Goal: Transaction & Acquisition: Purchase product/service

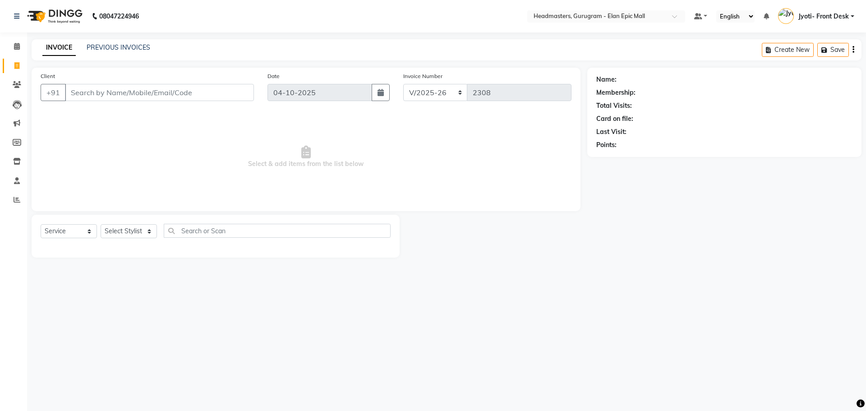
select select "7499"
select select "service"
click at [96, 87] on input "Client" at bounding box center [159, 92] width 189 height 17
click at [104, 110] on span "8800513" at bounding box center [119, 113] width 32 height 9
type input "8800513888"
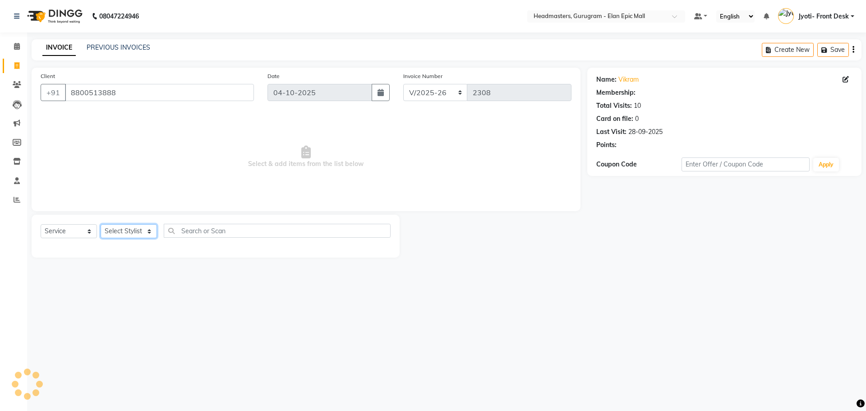
click at [129, 227] on select "Select Stylist Anas Ankul Arun Bipan Brijesh Chetan Headmasters Islam Jyoti- Fr…" at bounding box center [129, 231] width 56 height 14
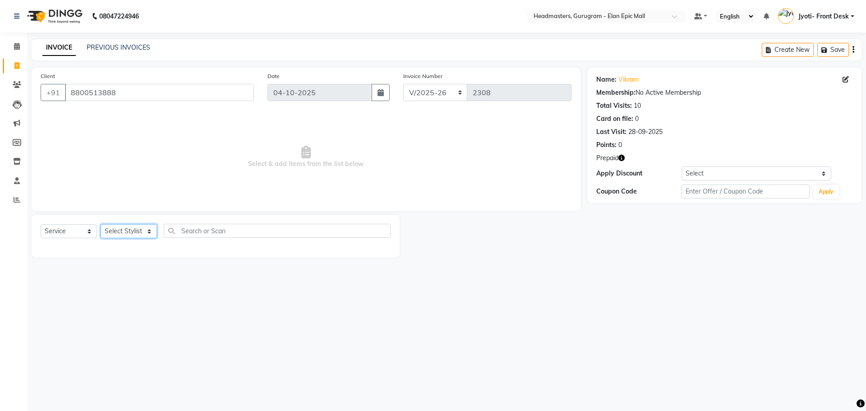
select select "79365"
click at [101, 224] on select "Select Stylist Anas Ankul Arun Bipan Brijesh Chetan Headmasters Islam Jyoti- Fr…" at bounding box center [129, 231] width 56 height 14
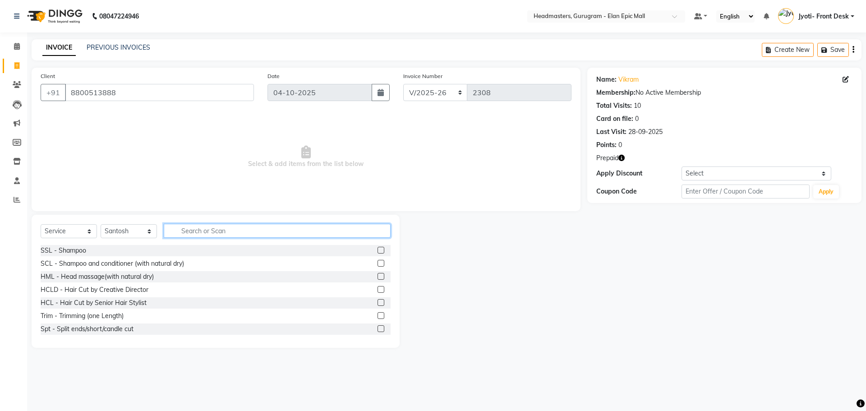
click at [235, 230] on input "text" at bounding box center [277, 231] width 227 height 14
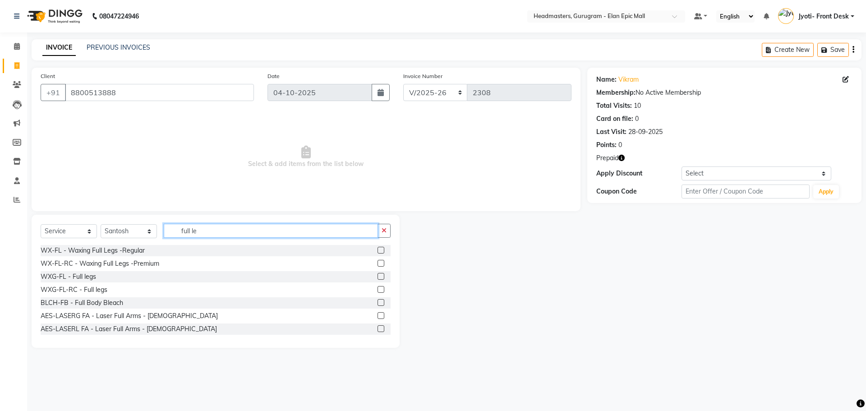
type input "full le"
click at [377, 263] on label at bounding box center [380, 263] width 7 height 7
click at [377, 263] on input "checkbox" at bounding box center [380, 264] width 6 height 6
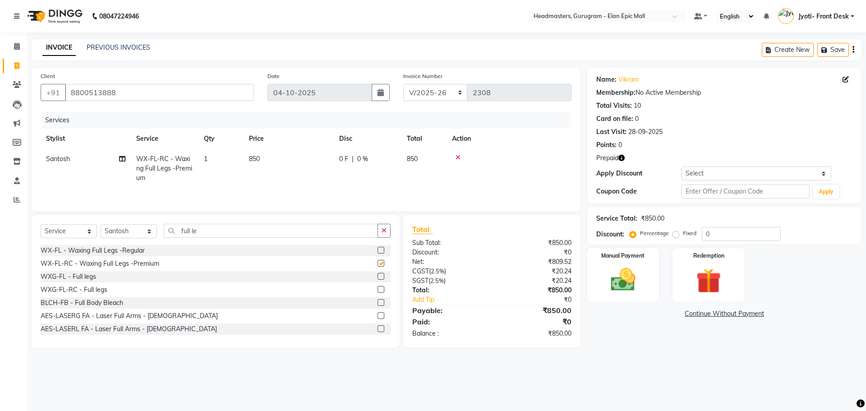
checkbox input "false"
click at [697, 271] on img at bounding box center [708, 281] width 42 height 32
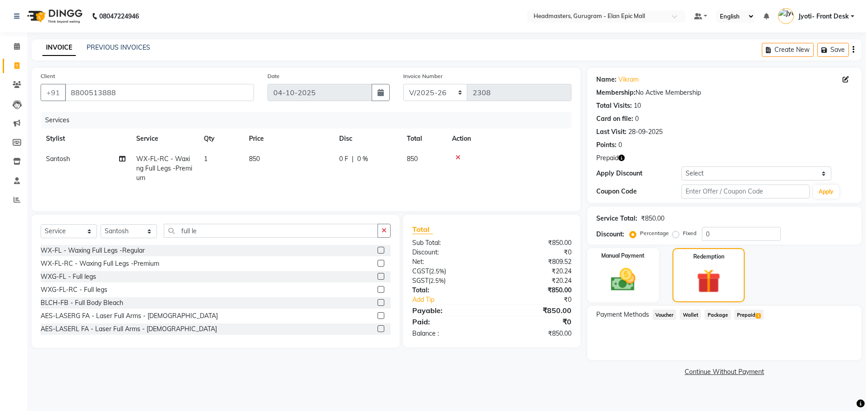
click at [253, 154] on td "850" at bounding box center [289, 168] width 90 height 39
select select "79365"
click at [303, 163] on input "850" at bounding box center [330, 161] width 79 height 14
type input "900"
click at [751, 314] on span "Prepaid 1" at bounding box center [748, 314] width 29 height 10
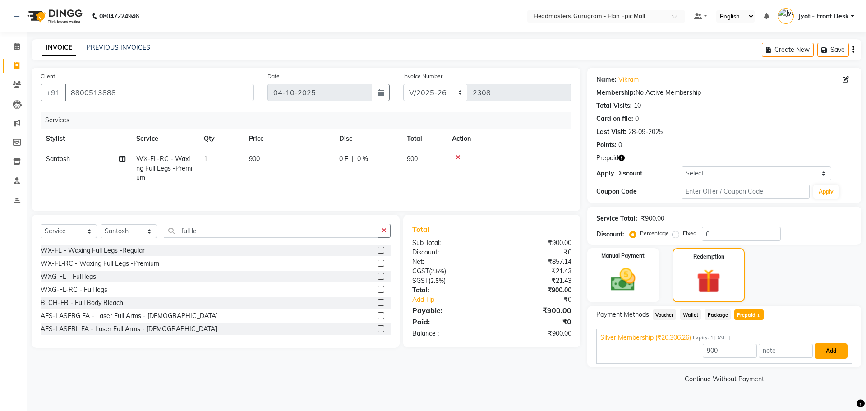
drag, startPoint x: 837, startPoint y: 353, endPoint x: 795, endPoint y: 354, distance: 42.0
click at [836, 353] on button "Add" at bounding box center [830, 350] width 33 height 15
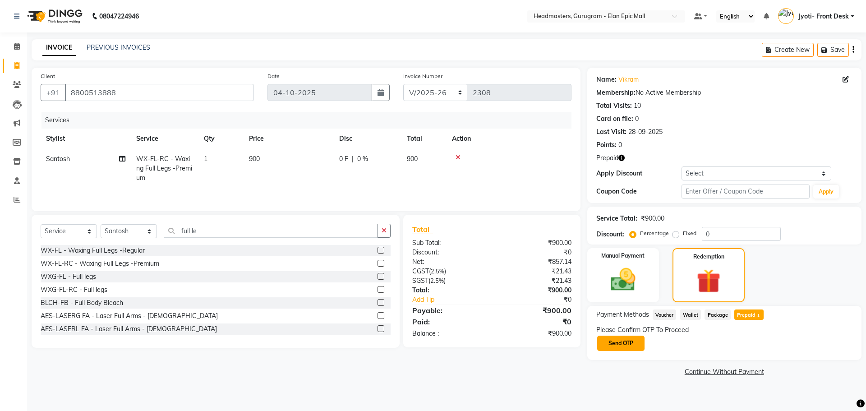
click at [625, 340] on button "Send OTP" at bounding box center [620, 342] width 47 height 15
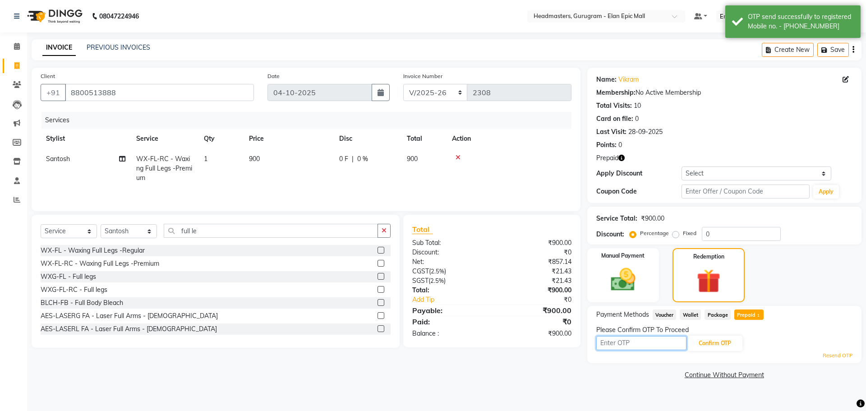
click at [611, 345] on input "text" at bounding box center [641, 343] width 90 height 14
click at [634, 82] on link "Vikram" at bounding box center [628, 79] width 20 height 9
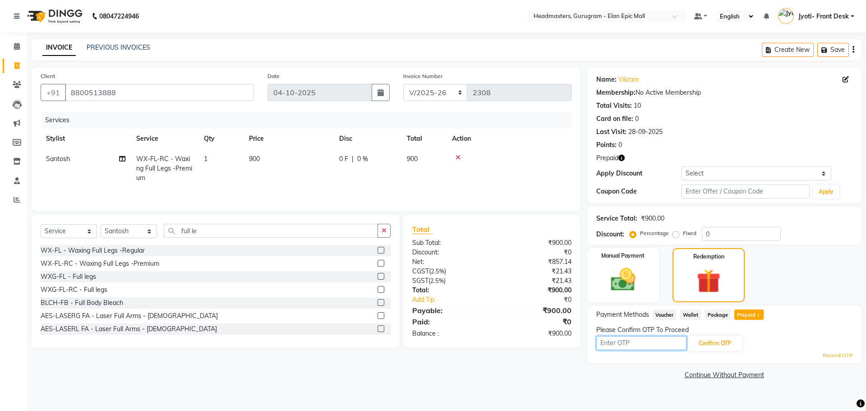
click at [634, 347] on input "text" at bounding box center [641, 343] width 90 height 14
type input "3450"
drag, startPoint x: 706, startPoint y: 339, endPoint x: 778, endPoint y: 358, distance: 75.1
click at [709, 339] on button "Confirm OTP" at bounding box center [714, 342] width 55 height 15
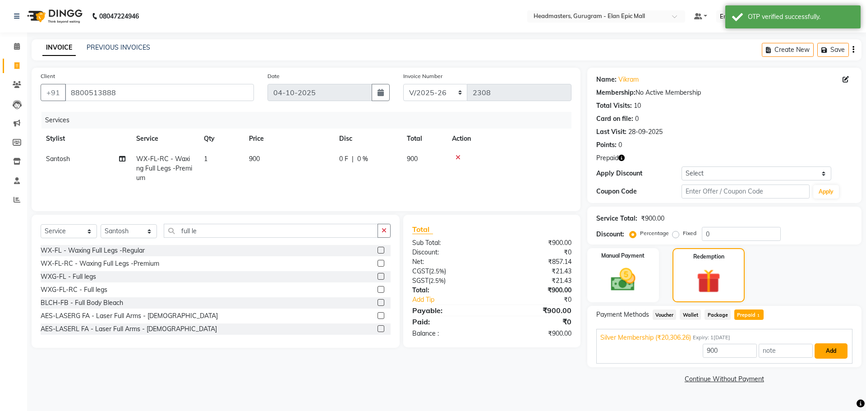
click at [831, 349] on button "Add" at bounding box center [830, 350] width 33 height 15
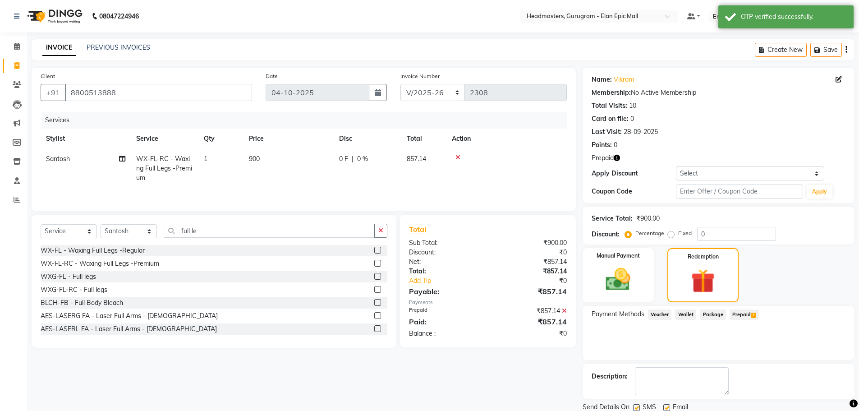
scroll to position [32, 0]
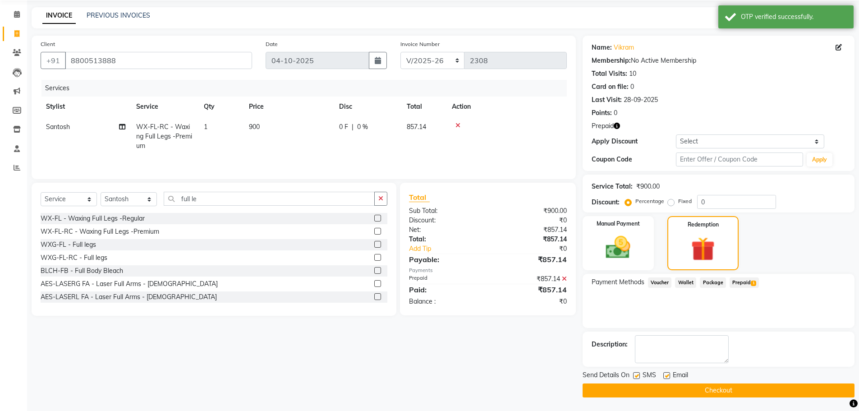
click at [732, 393] on button "Checkout" at bounding box center [719, 390] width 272 height 14
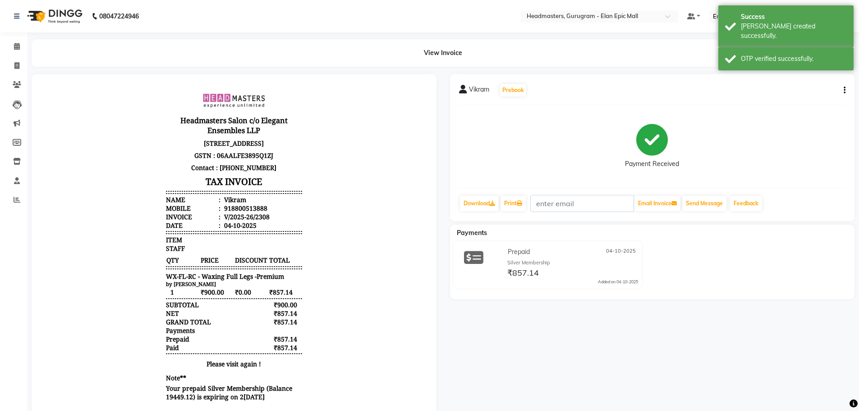
select select "service"
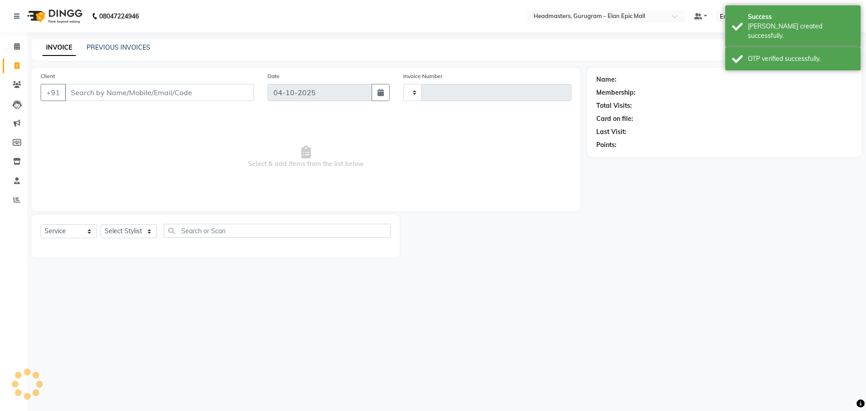
type input "2309"
select select "7499"
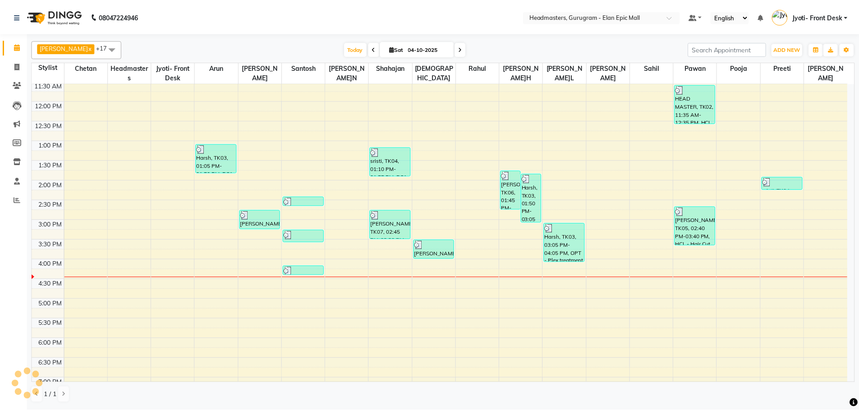
scroll to position [256, 0]
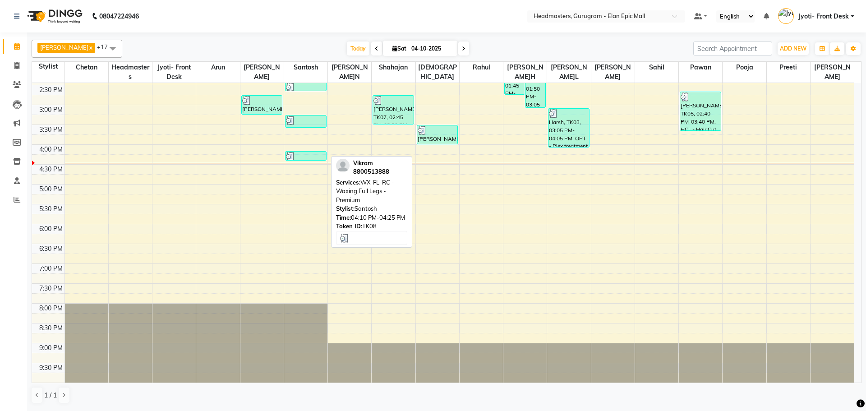
click at [300, 154] on div at bounding box center [306, 156] width 40 height 9
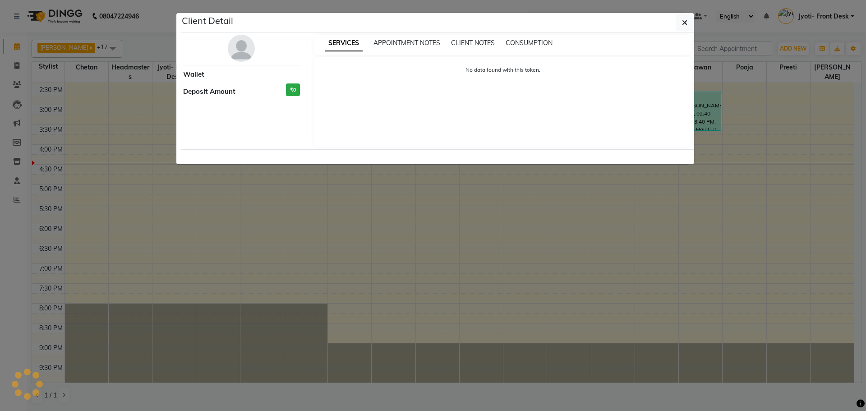
select select "3"
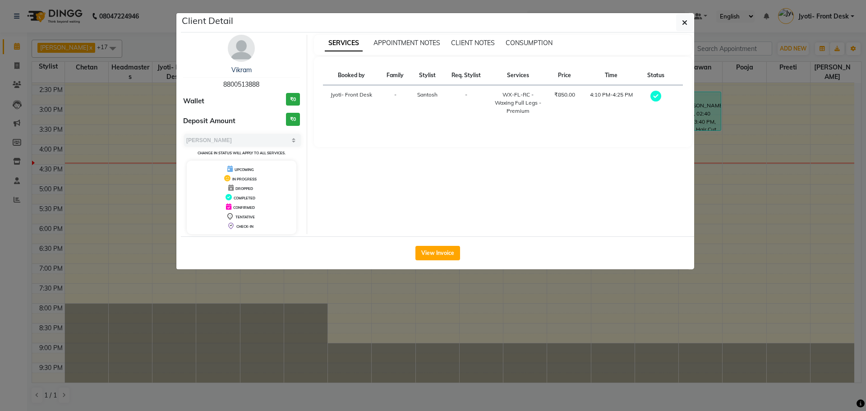
click at [685, 23] on icon "button" at bounding box center [684, 22] width 5 height 7
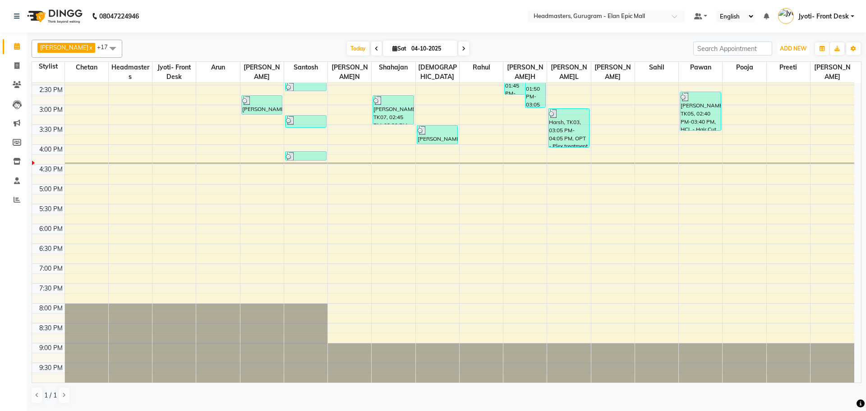
drag, startPoint x: 793, startPoint y: 53, endPoint x: 783, endPoint y: 66, distance: 16.5
click at [793, 53] on button "ADD NEW Toggle Dropdown" at bounding box center [792, 48] width 31 height 13
click at [778, 74] on link "Add Invoice" at bounding box center [772, 78] width 71 height 12
select select "7499"
select select "service"
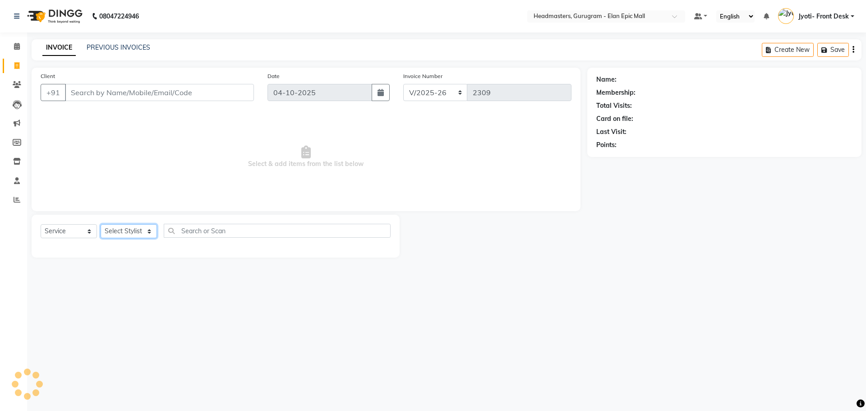
click at [124, 231] on select "Select Stylist" at bounding box center [129, 231] width 56 height 14
select select "76920"
click at [101, 224] on select "Select Stylist Anas Ankul Arun Bipan Brijesh Chetan Headmasters Islam Jyoti- Fr…" at bounding box center [129, 231] width 56 height 14
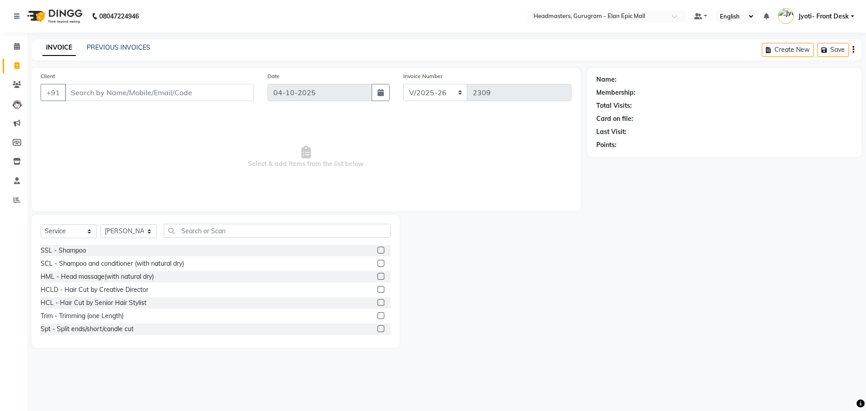
click at [201, 223] on div "Select Service Product Membership Package Voucher Prepaid Gift Card Select Styl…" at bounding box center [216, 281] width 368 height 133
click at [203, 227] on input "text" at bounding box center [277, 231] width 227 height 14
type input "Hair cut"
click at [377, 290] on label at bounding box center [380, 289] width 7 height 7
click at [377, 290] on input "checkbox" at bounding box center [380, 290] width 6 height 6
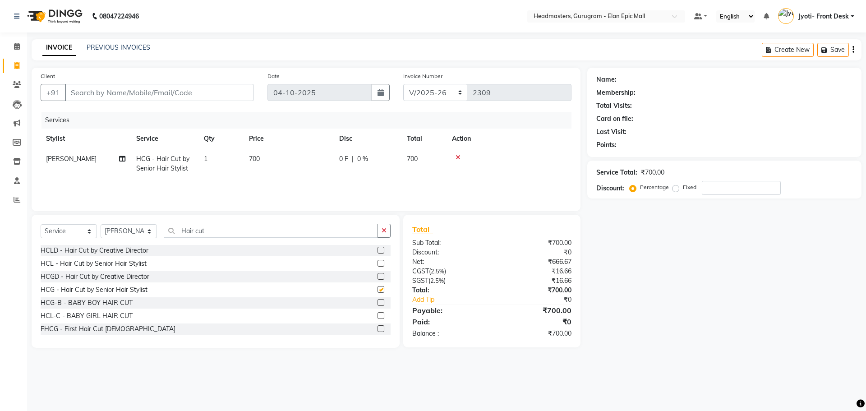
checkbox input "false"
click at [256, 164] on td "700" at bounding box center [289, 164] width 90 height 30
select select "76920"
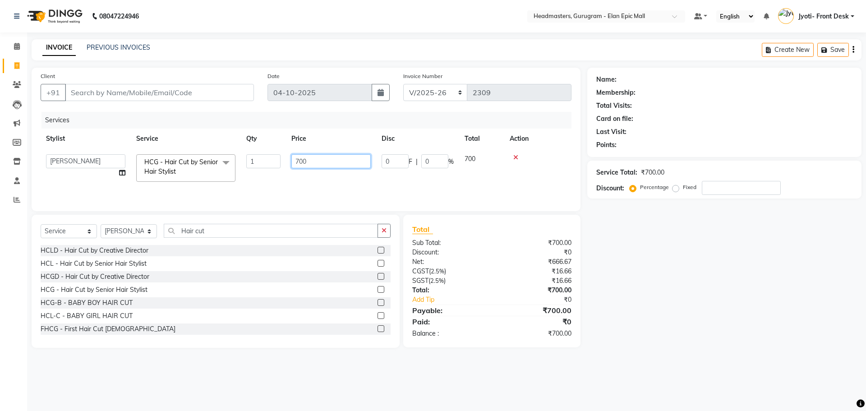
click at [300, 162] on input "700" at bounding box center [330, 161] width 79 height 14
type input "600"
click at [188, 83] on div "Client +91" at bounding box center [147, 89] width 227 height 37
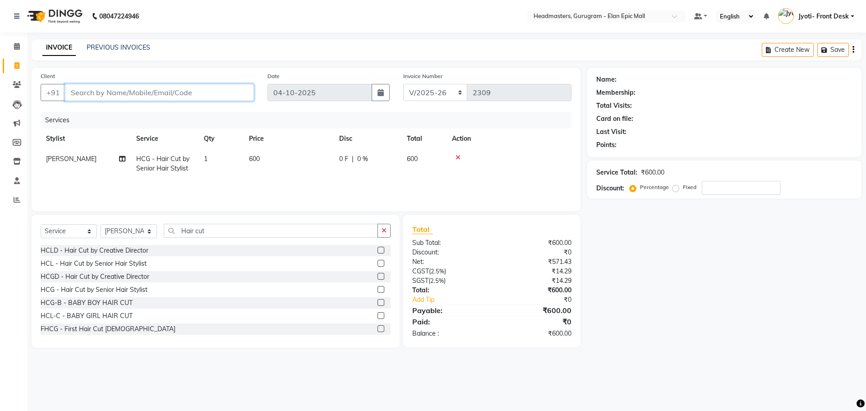
click at [189, 91] on input "Client" at bounding box center [159, 92] width 189 height 17
type input "9"
type input "0"
type input "9808302734"
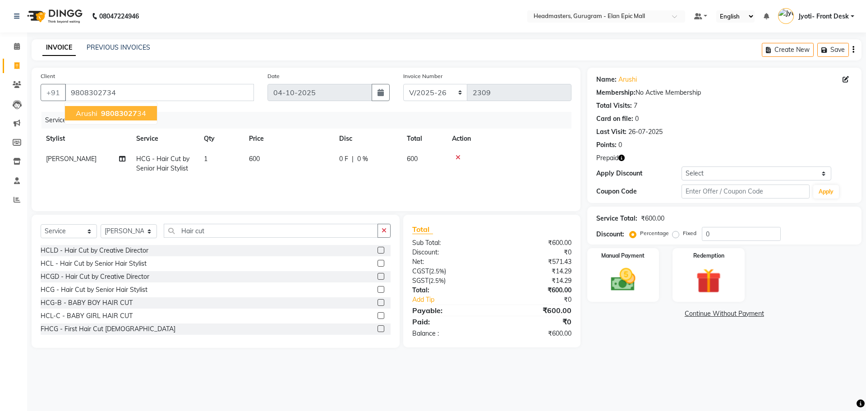
click at [110, 115] on span "98083027" at bounding box center [119, 113] width 36 height 9
click at [623, 82] on link "Arushi" at bounding box center [627, 79] width 18 height 9
click at [258, 227] on input "Hair cut" at bounding box center [271, 231] width 214 height 14
type input "H"
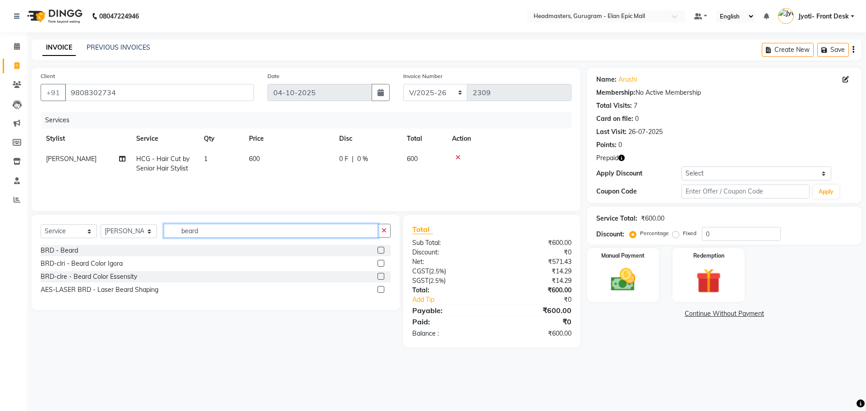
type input "beard"
click at [383, 251] on label at bounding box center [380, 250] width 7 height 7
click at [383, 251] on input "checkbox" at bounding box center [380, 251] width 6 height 6
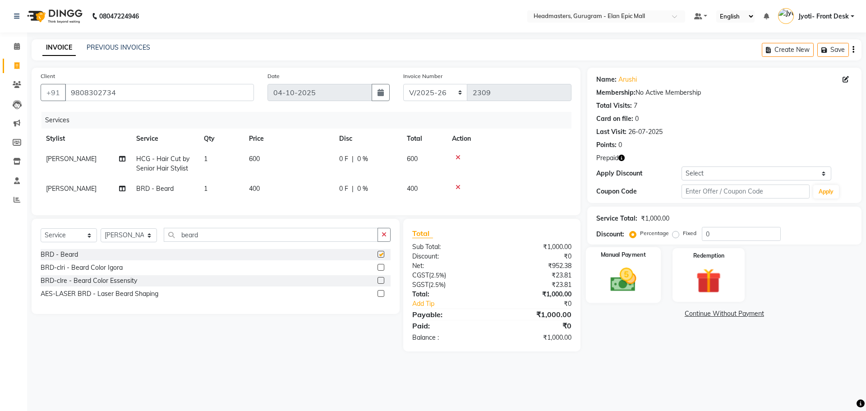
checkbox input "false"
click at [694, 280] on img at bounding box center [708, 281] width 42 height 32
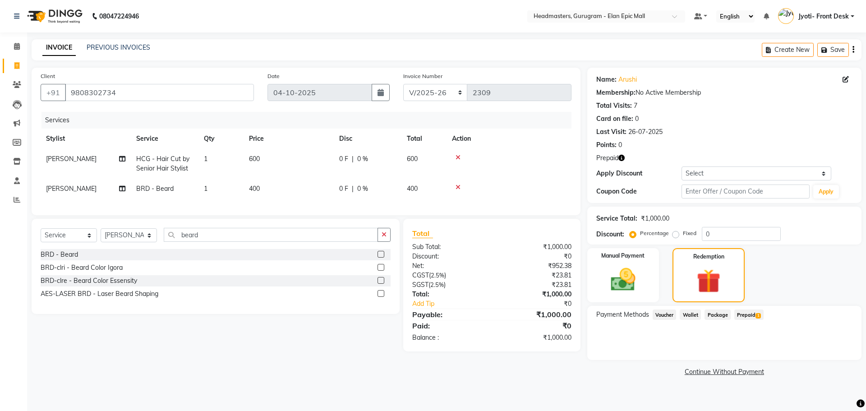
click at [754, 313] on span "Prepaid 1" at bounding box center [748, 314] width 29 height 10
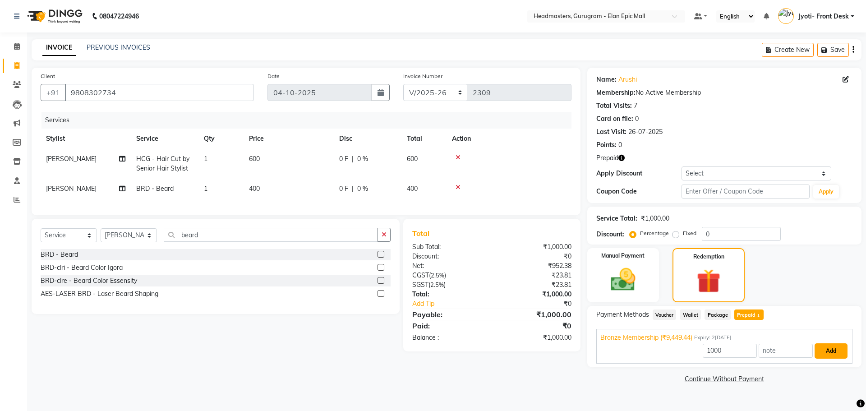
drag, startPoint x: 828, startPoint y: 350, endPoint x: 820, endPoint y: 350, distance: 8.1
click at [820, 350] on button "Add" at bounding box center [830, 350] width 33 height 15
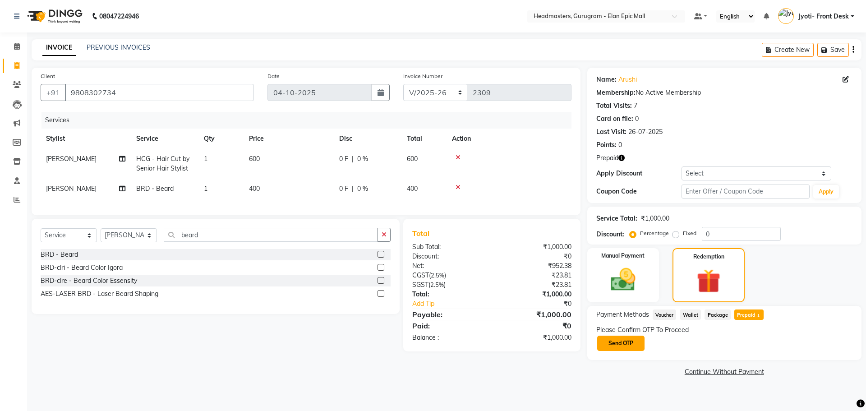
click at [621, 341] on button "Send OTP" at bounding box center [620, 342] width 47 height 15
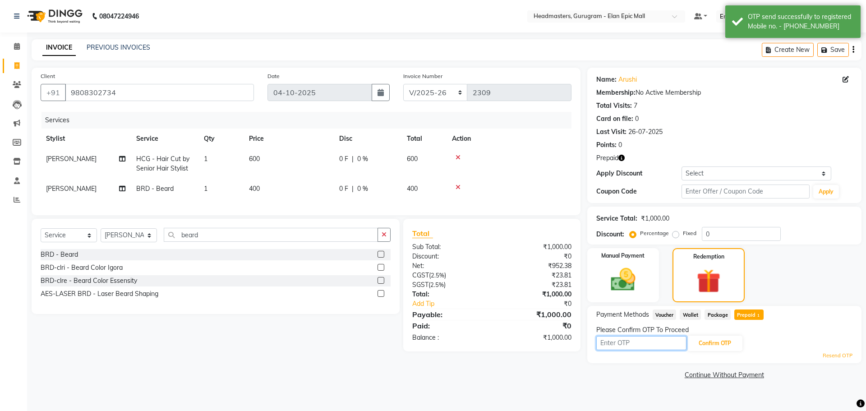
click at [621, 341] on input "text" at bounding box center [641, 343] width 90 height 14
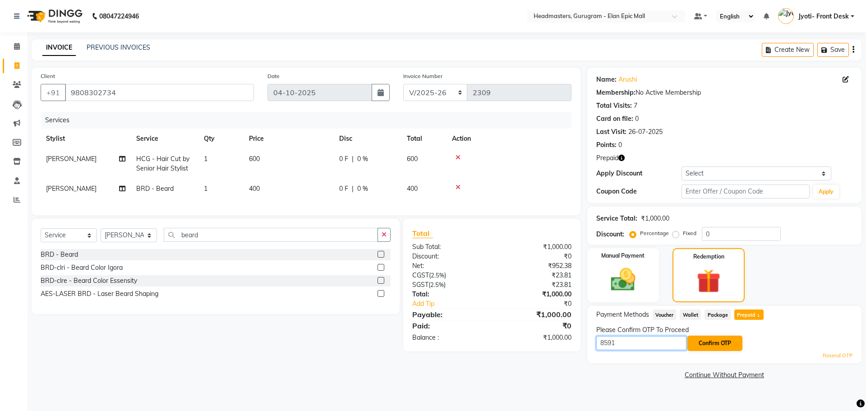
type input "8591"
click at [694, 347] on button "Confirm OTP" at bounding box center [714, 342] width 55 height 15
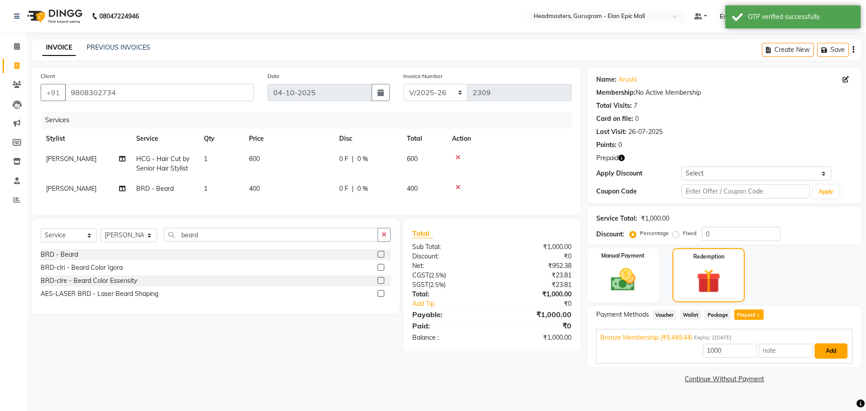
click at [827, 355] on button "Add" at bounding box center [830, 350] width 33 height 15
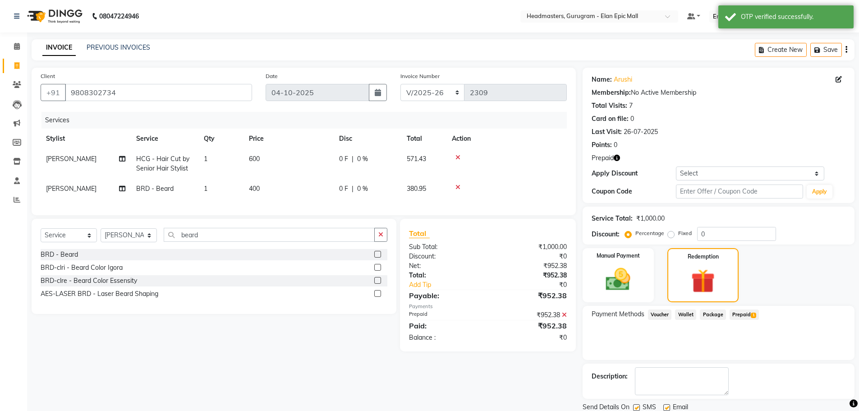
scroll to position [32, 0]
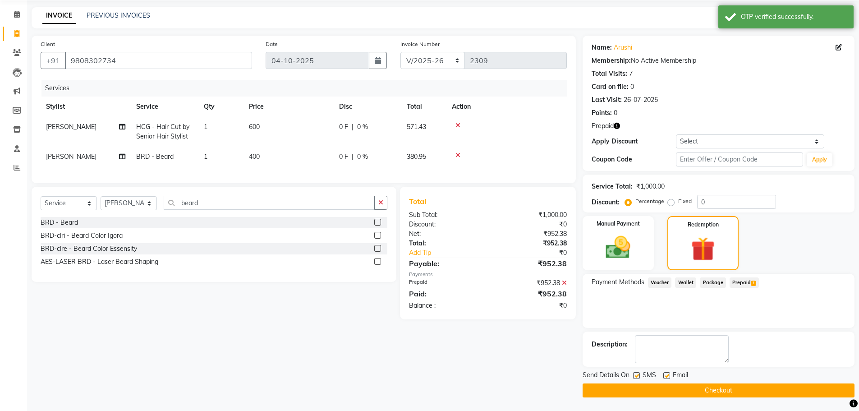
click at [770, 393] on button "Checkout" at bounding box center [719, 390] width 272 height 14
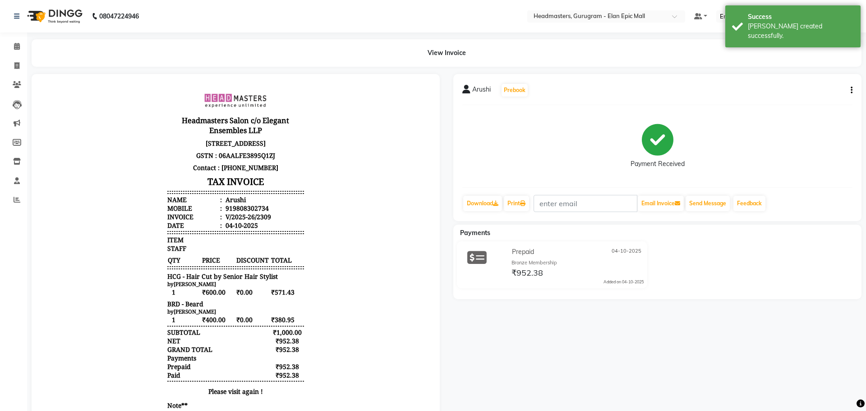
select select "7499"
select select "service"
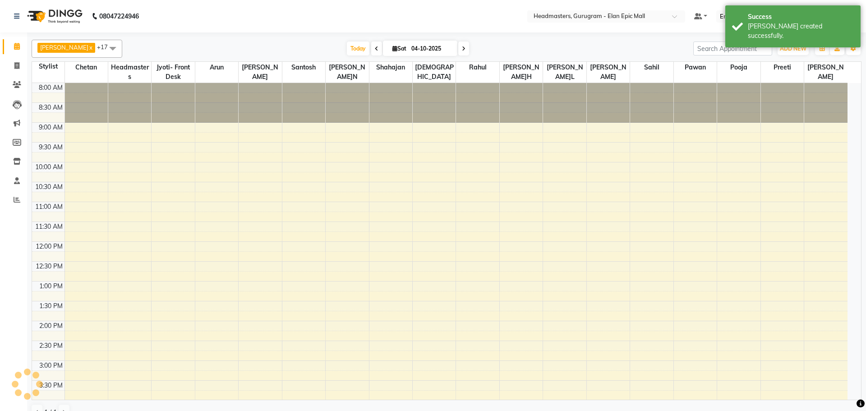
scroll to position [239, 0]
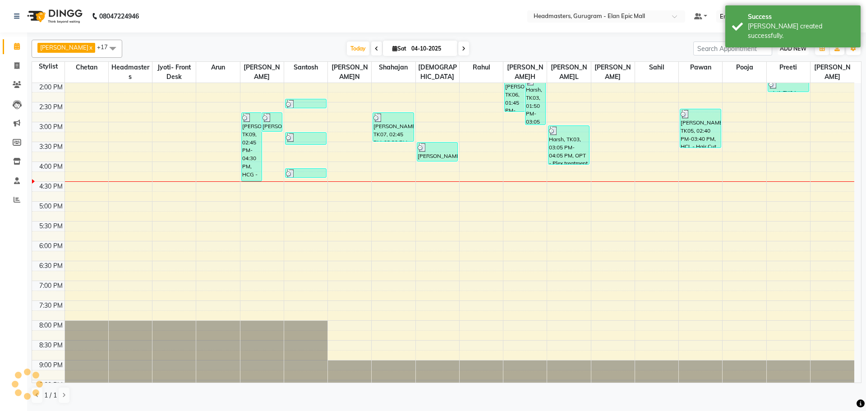
click at [782, 49] on span "ADD NEW" at bounding box center [793, 48] width 27 height 7
click at [767, 77] on link "Add Invoice" at bounding box center [772, 78] width 71 height 12
select select "7499"
select select "service"
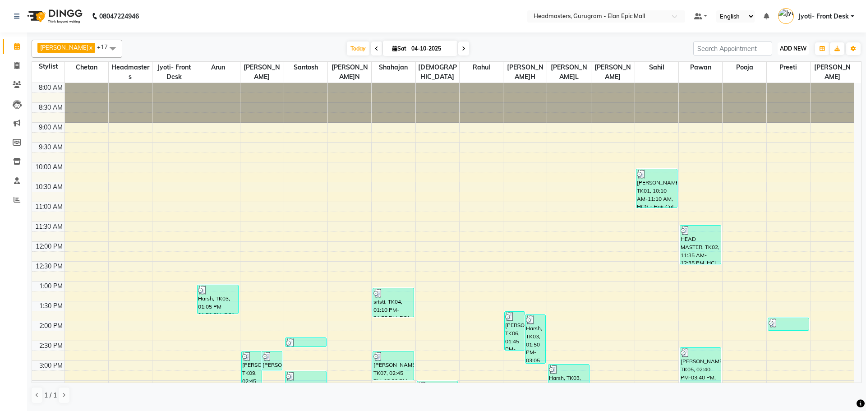
click at [781, 49] on span "ADD NEW" at bounding box center [793, 48] width 27 height 7
click at [769, 81] on link "Add Invoice" at bounding box center [772, 78] width 71 height 12
select select "7499"
select select "service"
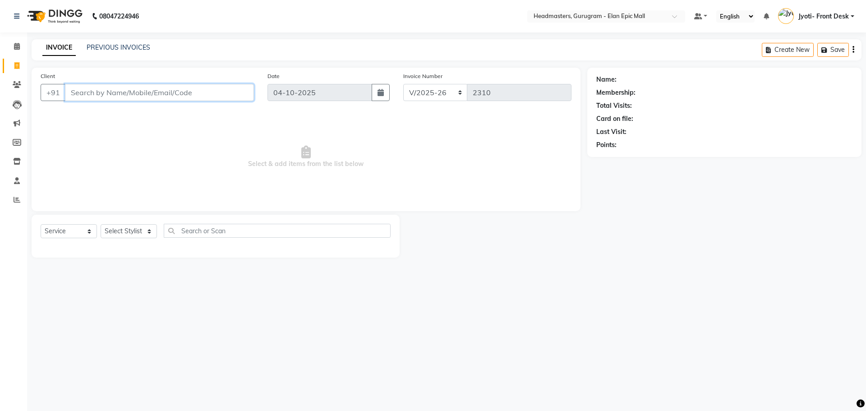
click at [107, 92] on input "Client" at bounding box center [159, 92] width 189 height 17
click at [104, 93] on input "8585936816" at bounding box center [136, 92] width 143 height 17
type input "8585936716"
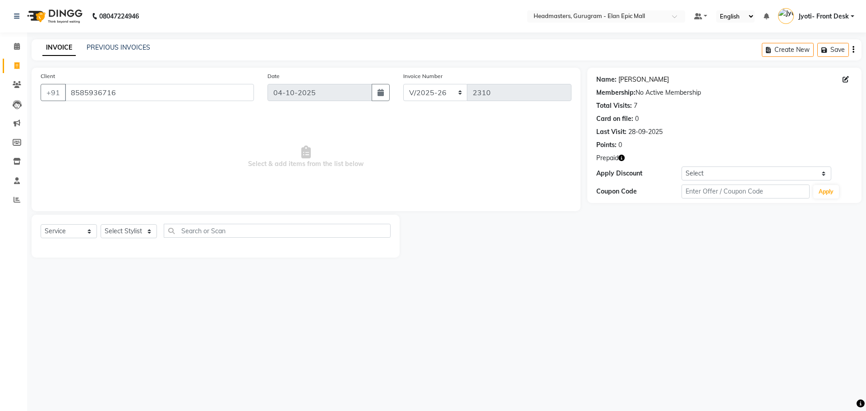
click at [632, 75] on link "Ankit Singh" at bounding box center [643, 79] width 51 height 9
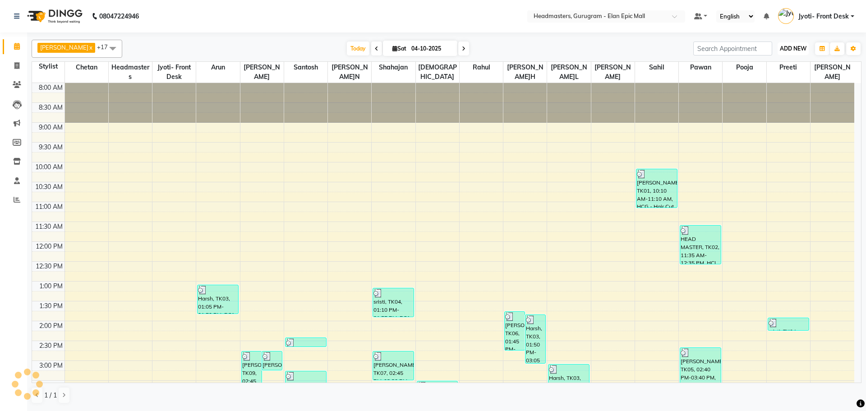
click at [799, 51] on span "ADD NEW" at bounding box center [793, 48] width 27 height 7
click at [746, 74] on link "Add Invoice" at bounding box center [772, 78] width 71 height 12
select select "service"
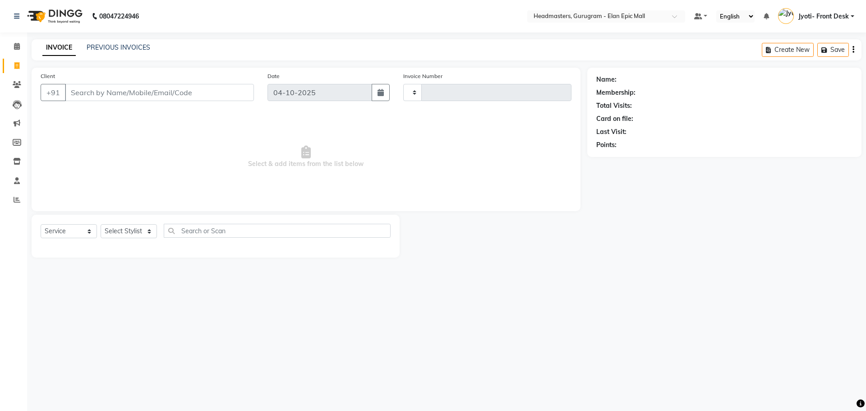
type input "2310"
select select "7499"
click at [158, 92] on input "Client" at bounding box center [159, 92] width 189 height 17
type input "8826772266"
click at [235, 101] on button "Add Client" at bounding box center [230, 92] width 46 height 17
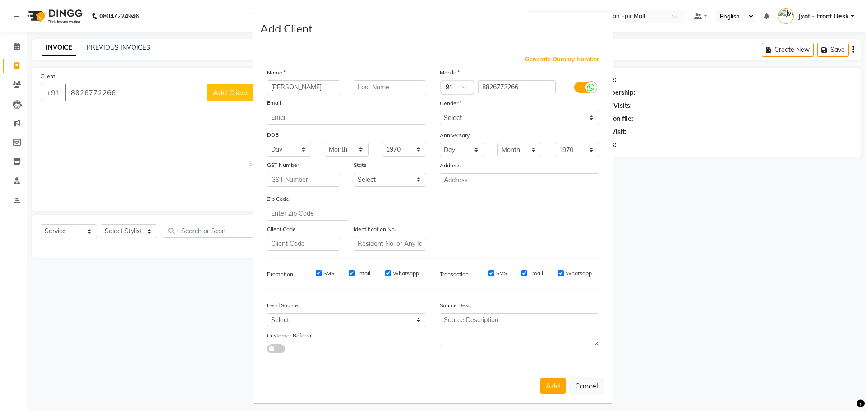
type input "Sumedha"
drag, startPoint x: 481, startPoint y: 118, endPoint x: 480, endPoint y: 123, distance: 5.0
click at [481, 118] on select "Select Male Female Other Prefer Not To Say" at bounding box center [519, 118] width 159 height 14
select select "female"
click at [440, 111] on select "Select Male Female Other Prefer Not To Say" at bounding box center [519, 118] width 159 height 14
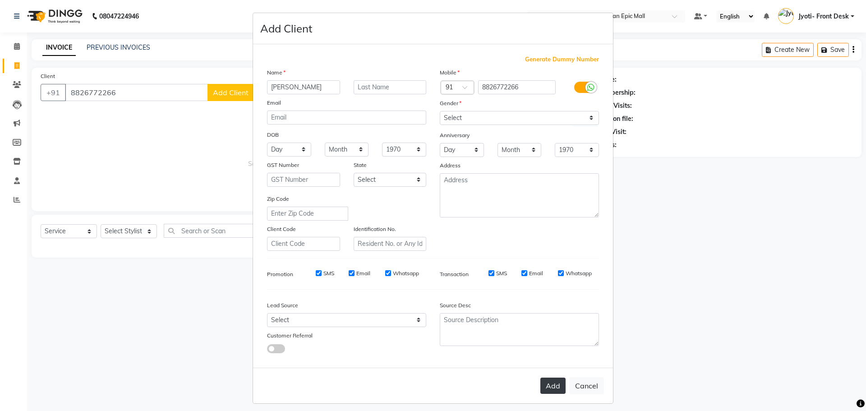
click at [546, 378] on button "Add" at bounding box center [552, 385] width 25 height 16
select select
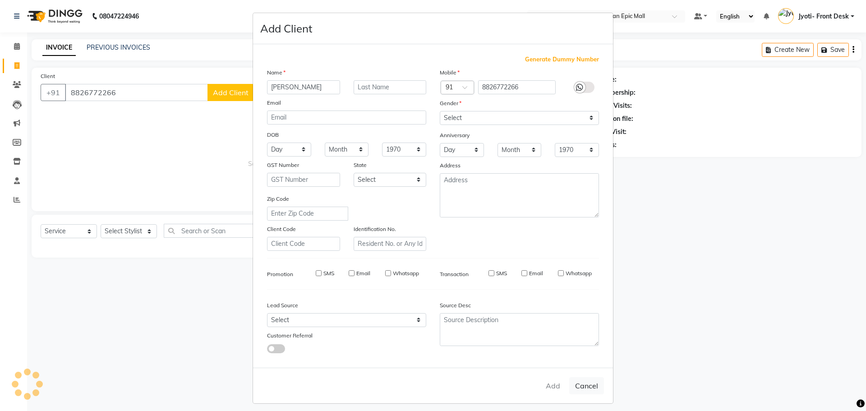
select select
checkbox input "false"
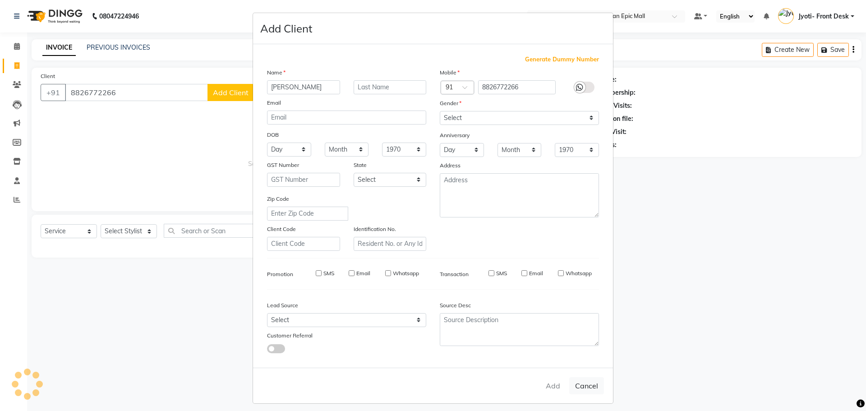
checkbox input "false"
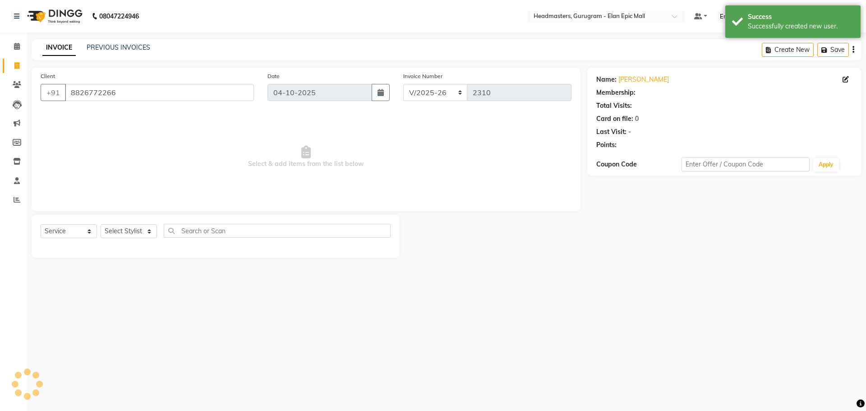
click at [132, 224] on div "Select Service Product Membership Package Voucher Prepaid Gift Card Select Styl…" at bounding box center [216, 234] width 350 height 21
click at [133, 234] on select "Select Stylist Anas Ankul Arun Bipan Brijesh Chetan Headmasters Islam Jyoti- Fr…" at bounding box center [129, 231] width 56 height 14
select select "88840"
click at [101, 224] on select "Select Stylist Anas Ankul Arun Bipan Brijesh Chetan Headmasters Islam Jyoti- Fr…" at bounding box center [129, 231] width 56 height 14
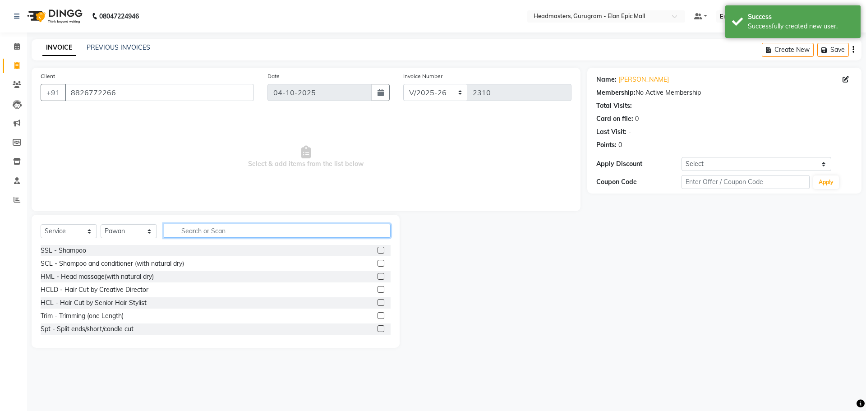
click at [206, 234] on input "text" at bounding box center [277, 231] width 227 height 14
type input "hair cut"
click at [377, 262] on label at bounding box center [380, 263] width 7 height 7
click at [377, 262] on input "checkbox" at bounding box center [380, 264] width 6 height 6
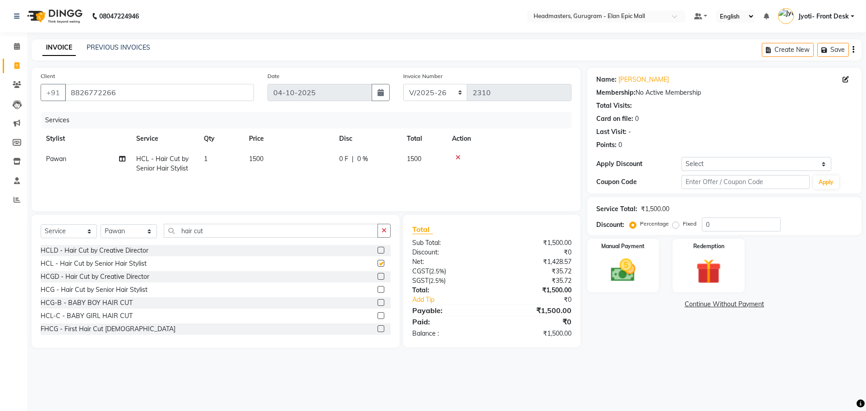
checkbox input "false"
click at [253, 158] on span "1500" at bounding box center [256, 159] width 14 height 8
select select "88840"
click at [305, 164] on input "1500" at bounding box center [330, 161] width 79 height 14
type input "1200"
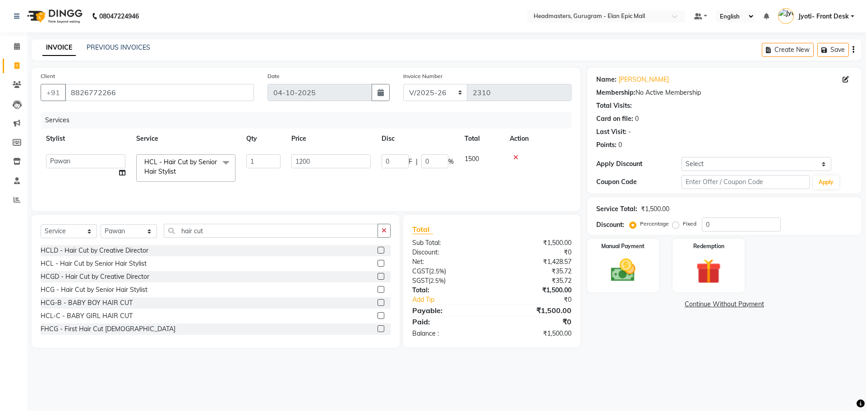
click at [693, 372] on div "08047224946 Select Location × Headmasters, Gurugram - Elan Epic Mall Default Pa…" at bounding box center [433, 205] width 866 height 411
click at [642, 267] on img at bounding box center [623, 270] width 42 height 30
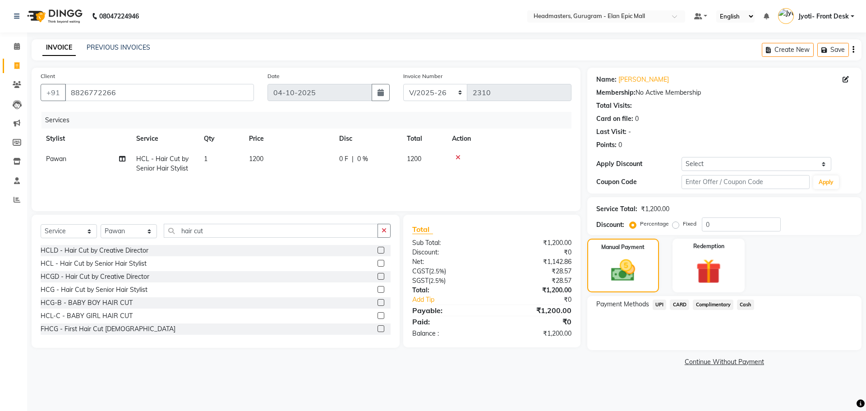
click at [682, 307] on span "CARD" at bounding box center [679, 304] width 19 height 10
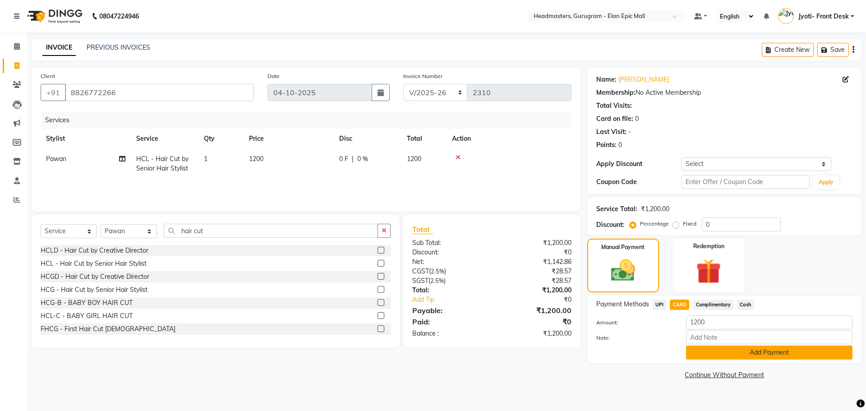
click at [725, 359] on button "Add Payment" at bounding box center [769, 352] width 166 height 14
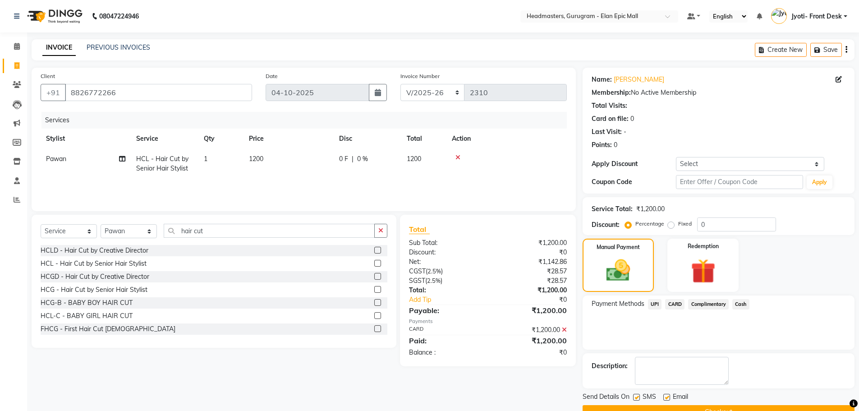
click at [724, 405] on button "Checkout" at bounding box center [719, 412] width 272 height 14
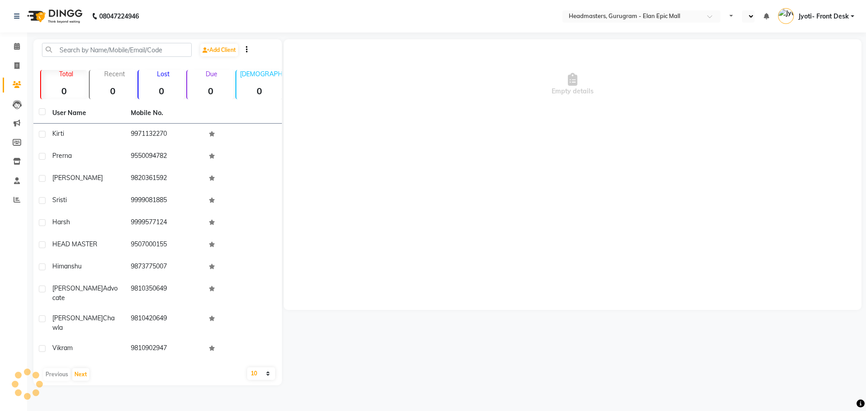
select select "en"
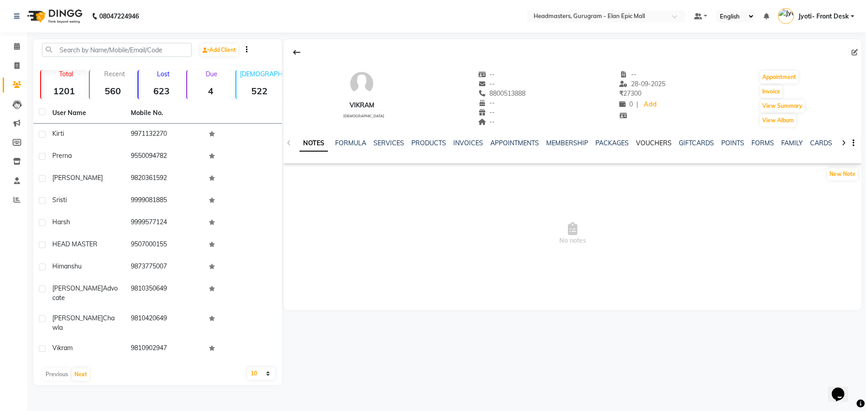
click at [641, 142] on link "VOUCHERS" at bounding box center [654, 143] width 36 height 8
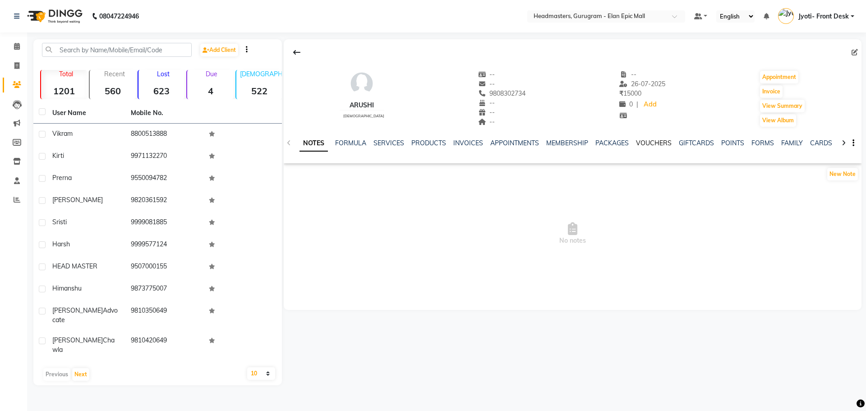
click at [658, 143] on link "VOUCHERS" at bounding box center [654, 143] width 36 height 8
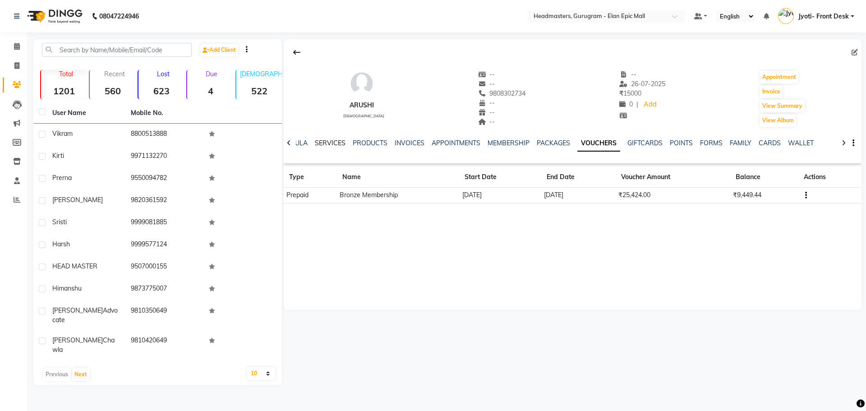
click at [332, 142] on link "SERVICES" at bounding box center [330, 143] width 31 height 8
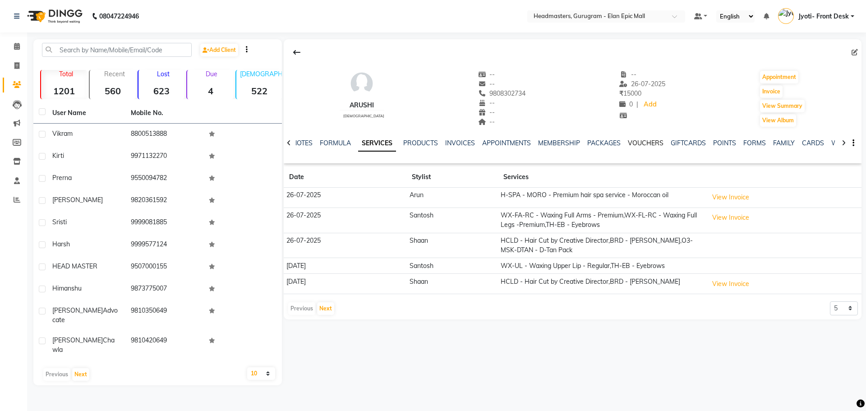
click at [649, 142] on link "VOUCHERS" at bounding box center [646, 143] width 36 height 8
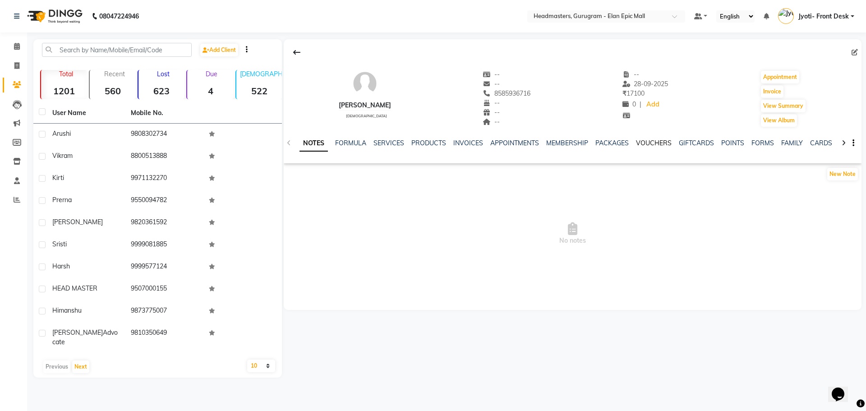
click at [649, 145] on link "VOUCHERS" at bounding box center [654, 143] width 36 height 8
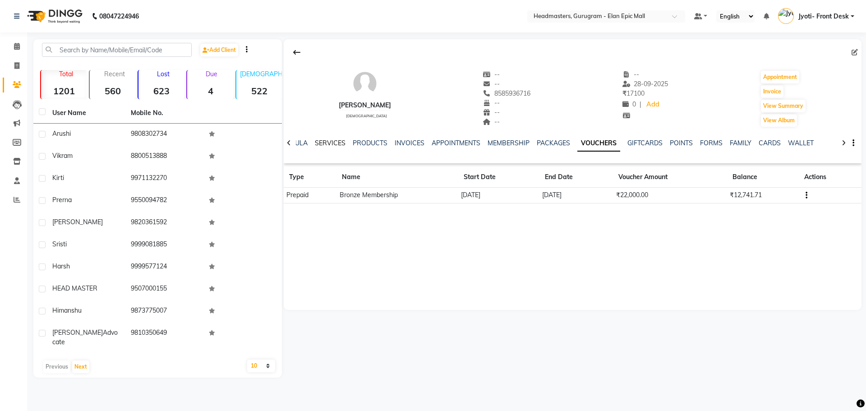
click at [333, 144] on link "SERVICES" at bounding box center [330, 143] width 31 height 8
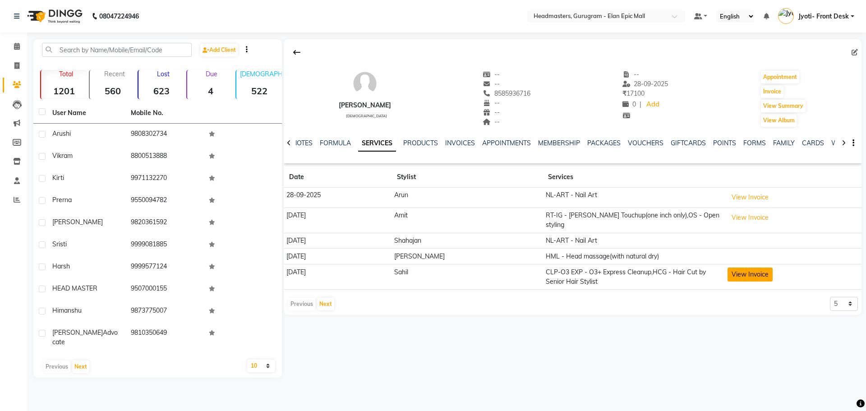
click at [730, 275] on button "View Invoice" at bounding box center [749, 274] width 45 height 14
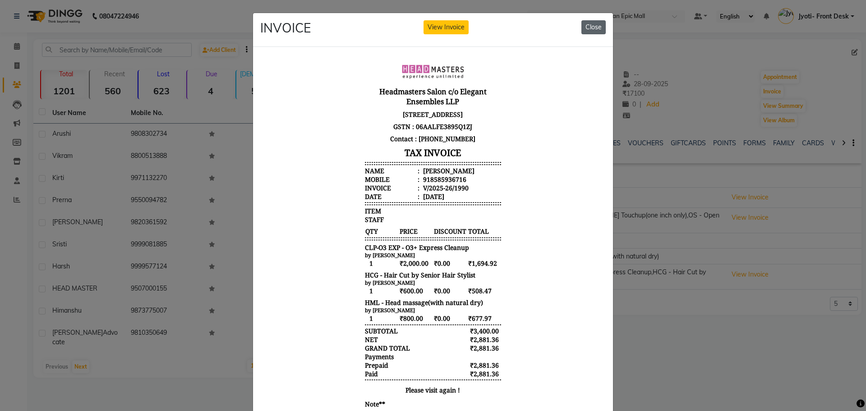
click at [596, 26] on button "Close" at bounding box center [593, 27] width 24 height 14
